Goal: Task Accomplishment & Management: Use online tool/utility

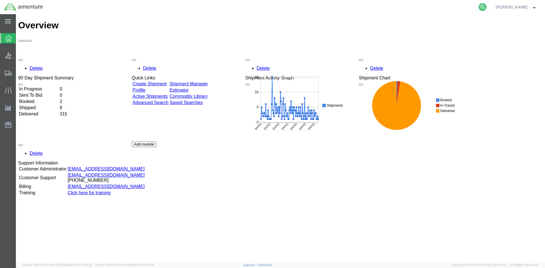
click at [487, 6] on icon at bounding box center [483, 7] width 8 height 8
click at [407, 9] on input "search" at bounding box center [392, 7] width 173 height 14
paste input "S633-25279-2526"
type input "S633-25279-2526"
click at [487, 6] on icon at bounding box center [483, 7] width 8 height 8
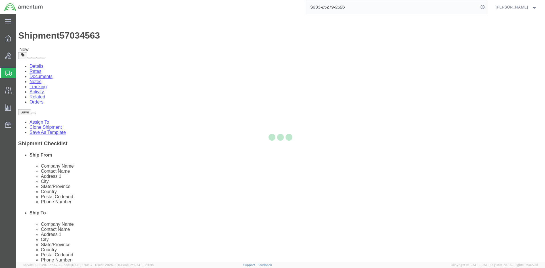
select select "42718"
select select "42727"
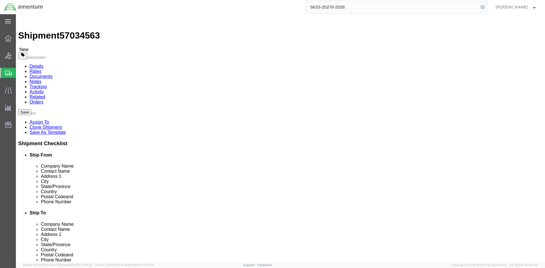
click button "Rate Shipment"
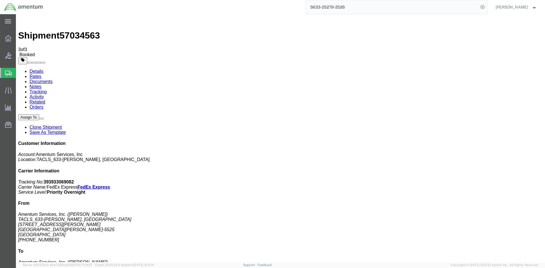
drag, startPoint x: 465, startPoint y: 87, endPoint x: 492, endPoint y: 85, distance: 27.1
click at [492, 180] on p "Tracking No: 393933069082 Carrier Name: FedEx Express FedEx Express Service Lev…" at bounding box center [280, 187] width 525 height 15
copy b "393933069082"
